Goal: Navigation & Orientation: Find specific page/section

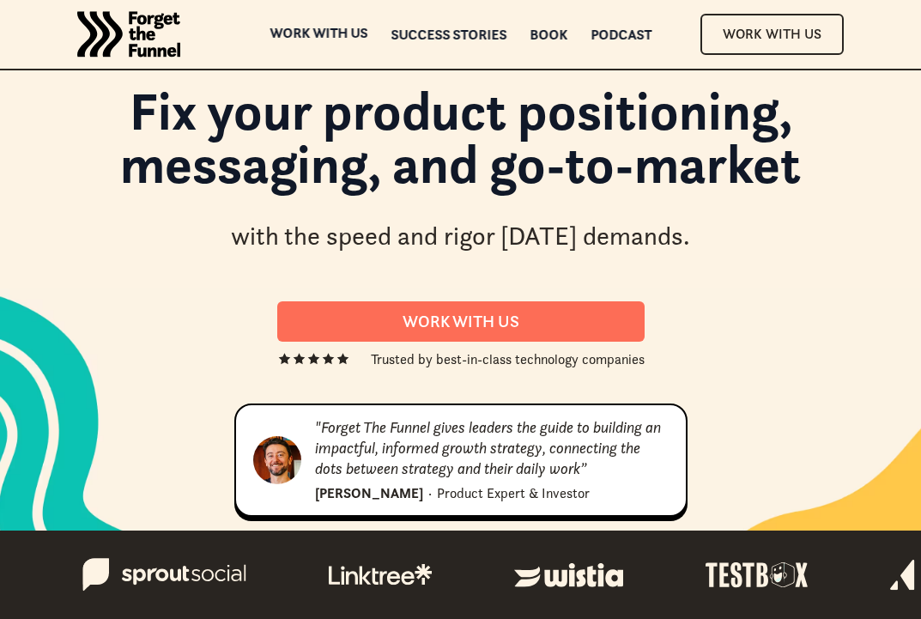
click at [305, 23] on div "ABOUT ABOUT Work with us Work with us Success Stories Success Stories Book Book…" at bounding box center [460, 34] width 921 height 69
click at [305, 30] on div "Work with us Work with us" at bounding box center [318, 34] width 98 height 12
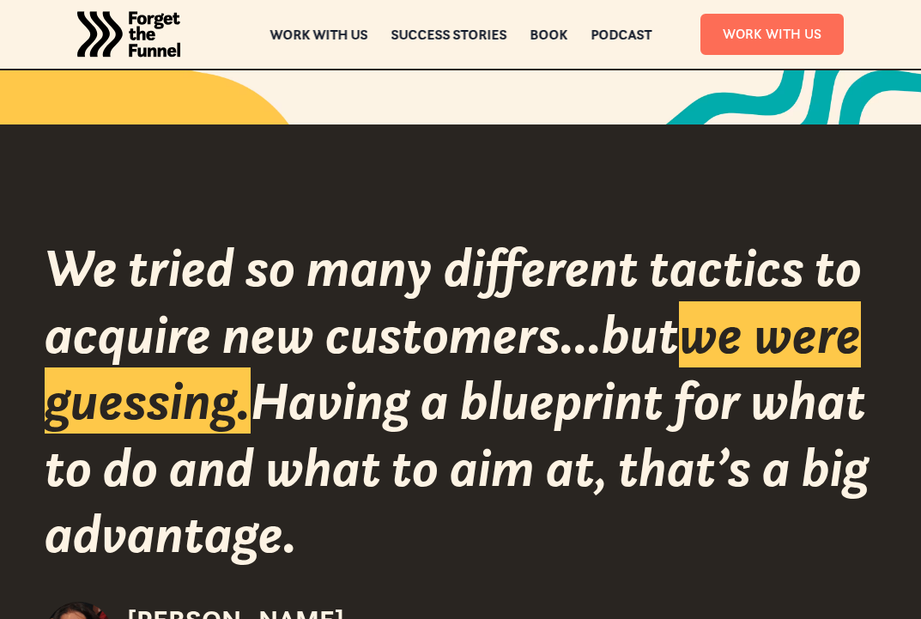
scroll to position [2125, 0]
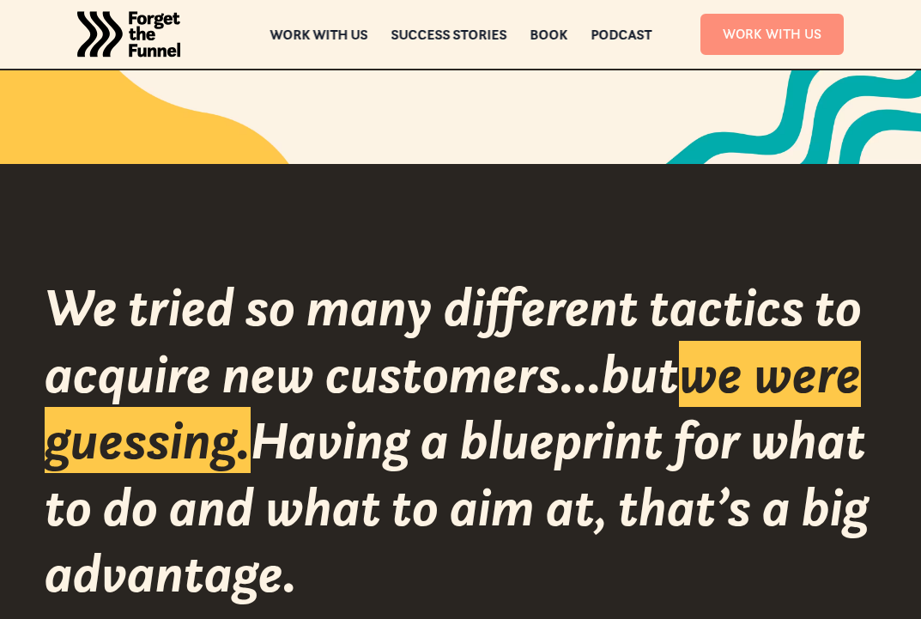
click at [765, 38] on link "Work With Us" at bounding box center [771, 34] width 143 height 40
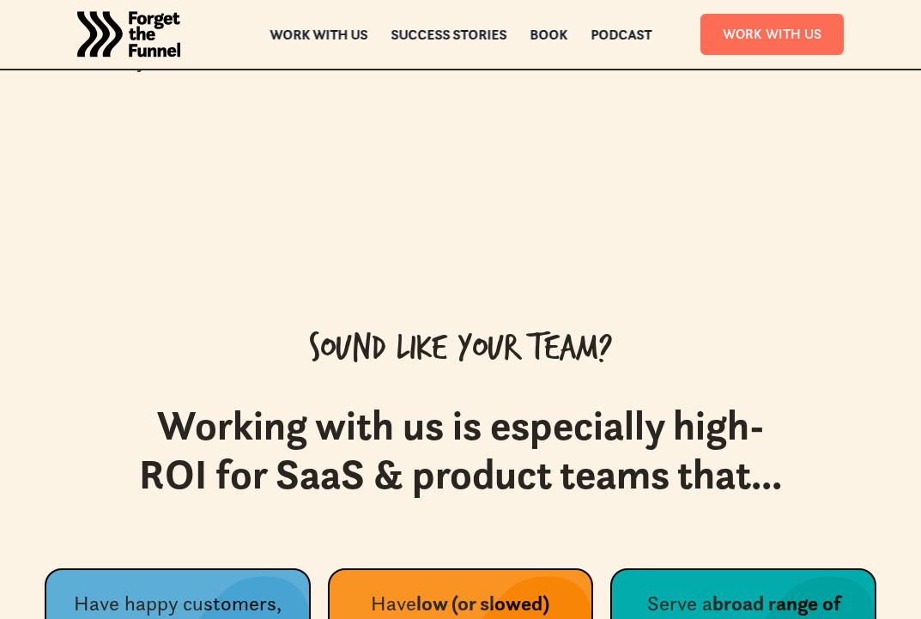
scroll to position [6383, 0]
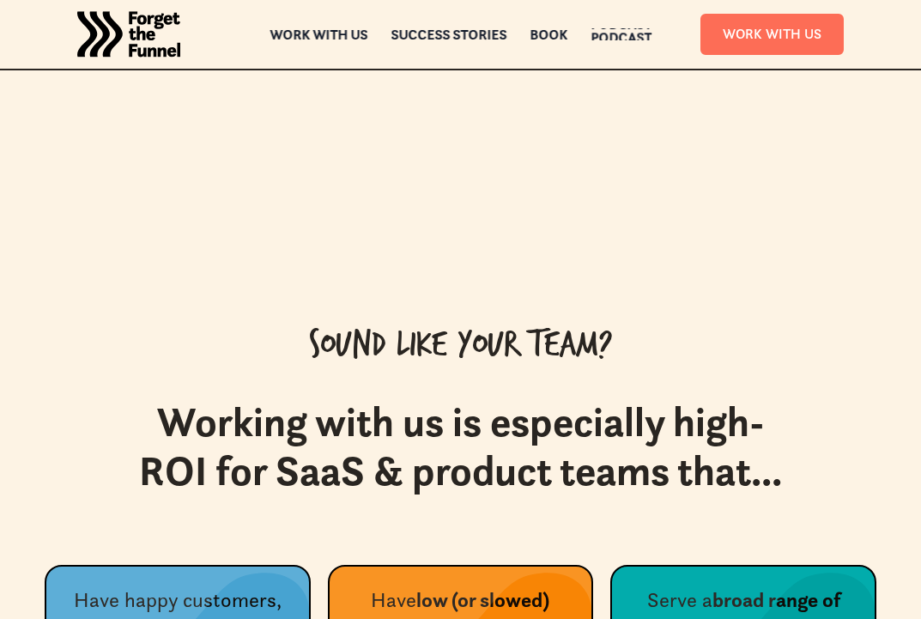
click at [610, 31] on div "Podcast Podcast" at bounding box center [620, 34] width 61 height 12
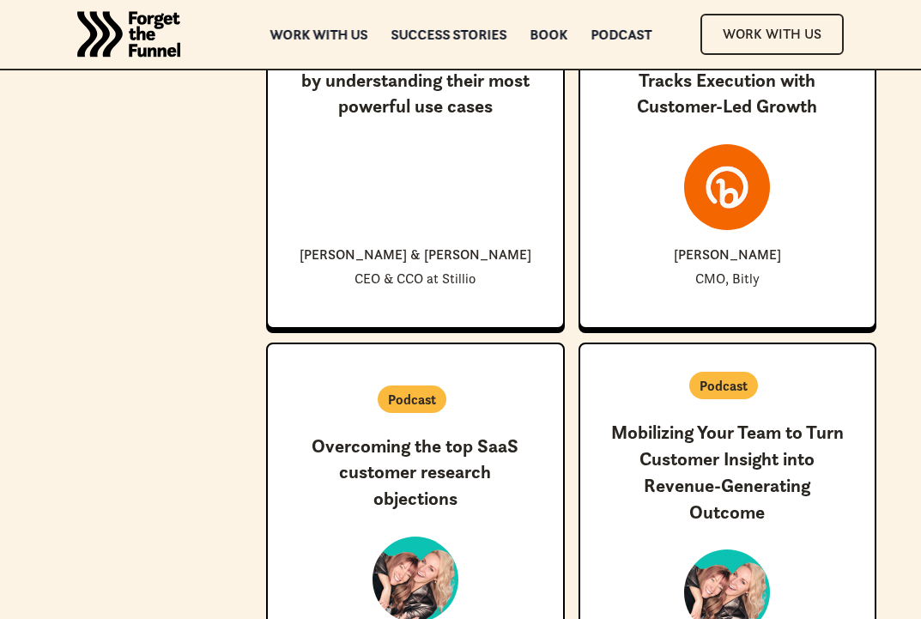
scroll to position [6280, 0]
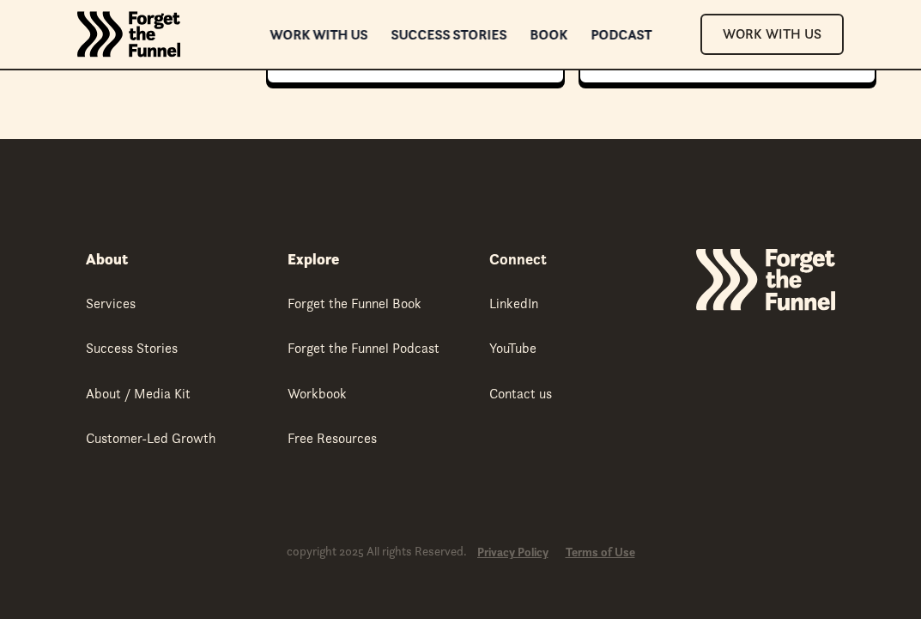
click at [119, 21] on img "home" at bounding box center [128, 34] width 103 height 69
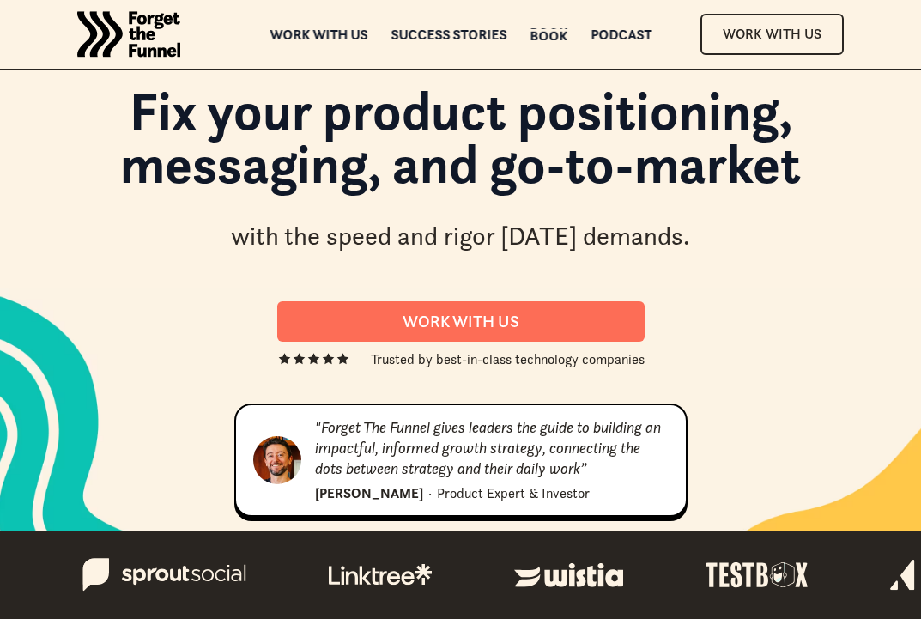
click at [545, 33] on div "Book" at bounding box center [548, 36] width 38 height 12
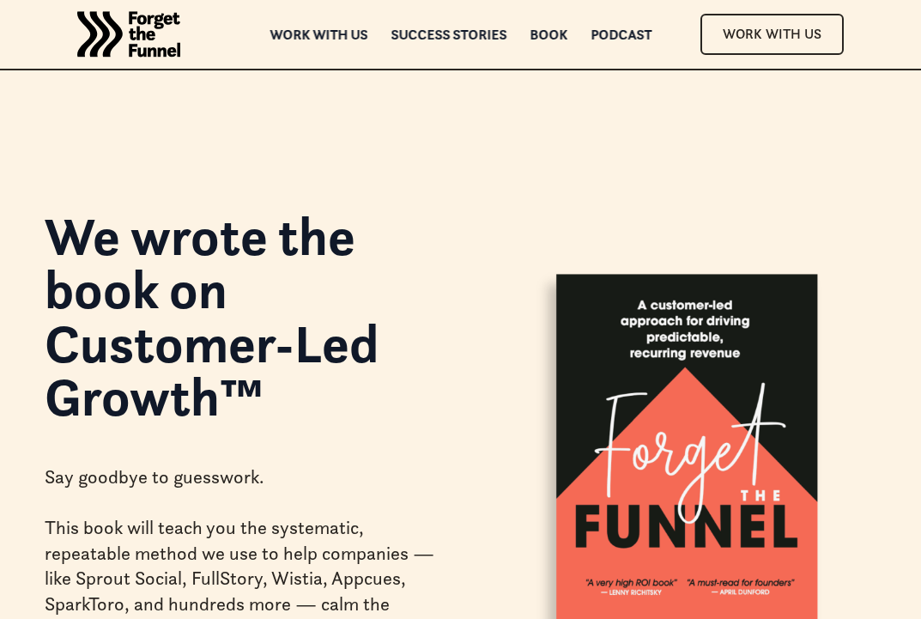
click at [152, 35] on img "home" at bounding box center [128, 34] width 103 height 69
